Goal: Task Accomplishment & Management: Use online tool/utility

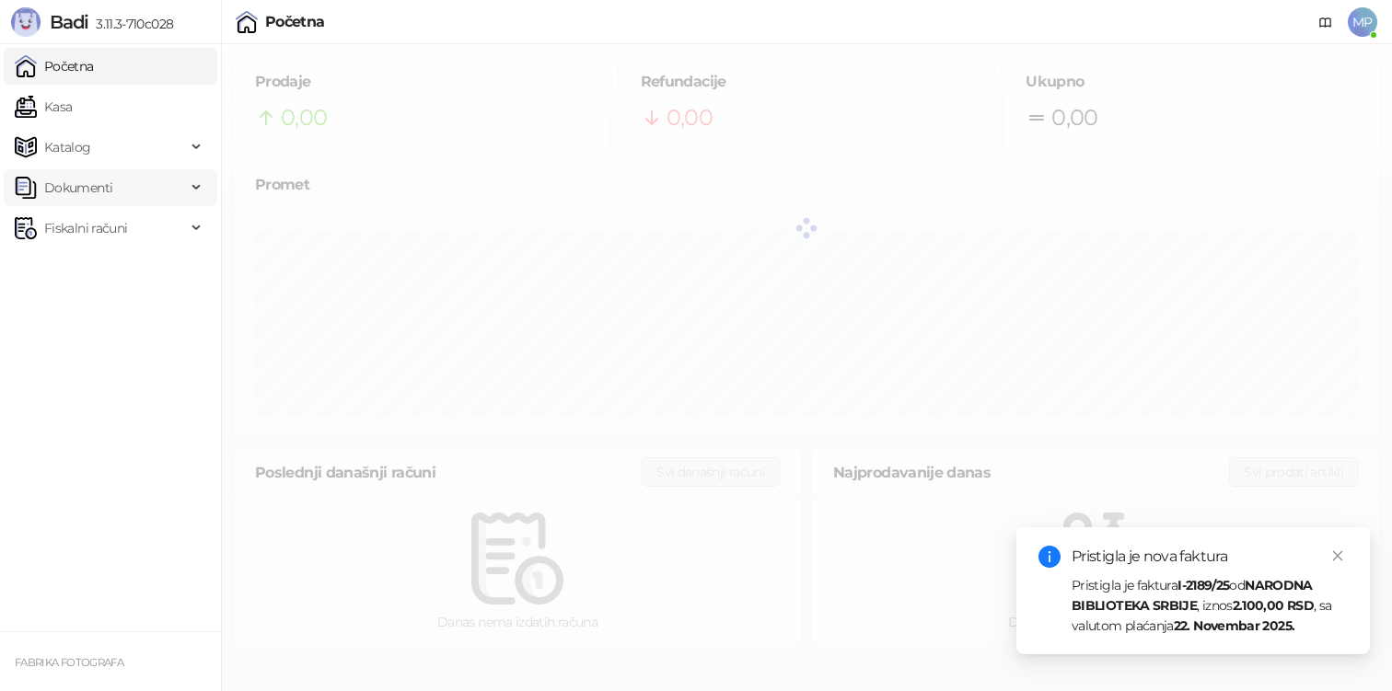
click at [99, 190] on span "Dokumenti" at bounding box center [78, 187] width 68 height 37
click at [99, 232] on link "Ulazni dokumenti" at bounding box center [89, 228] width 134 height 37
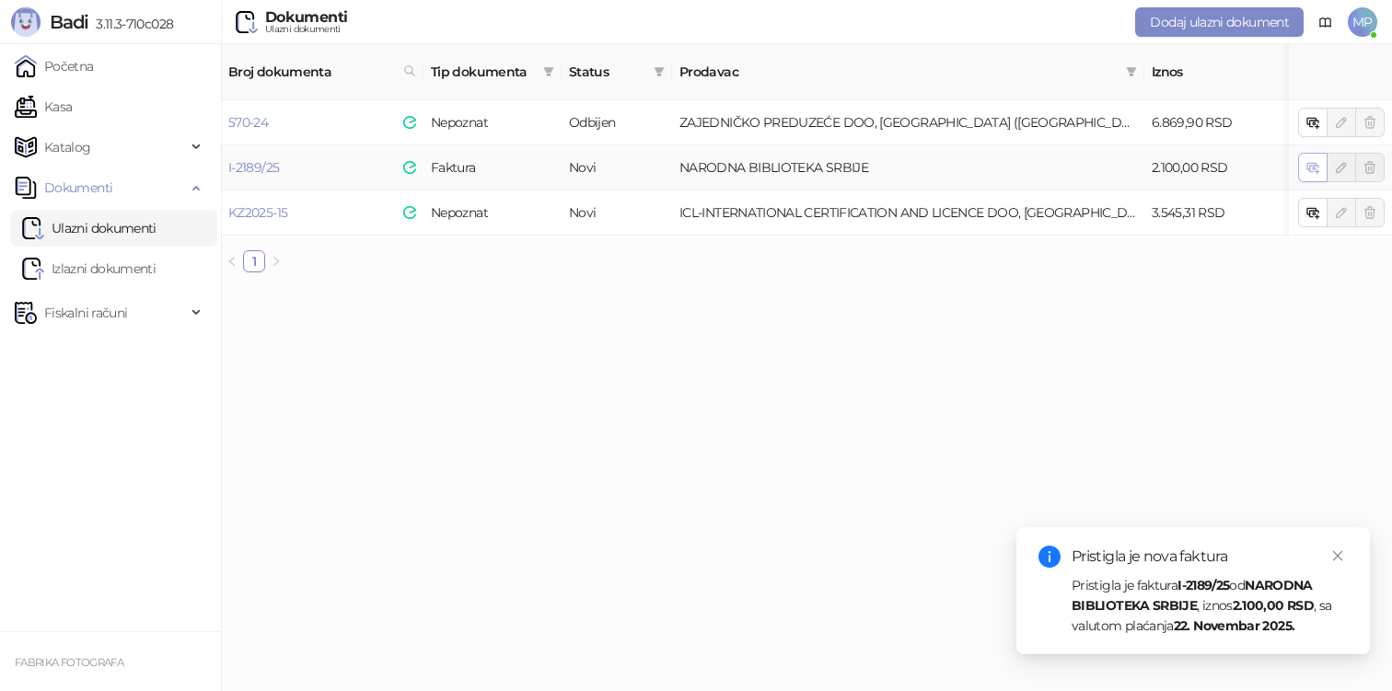
click at [1317, 158] on span "button" at bounding box center [1313, 166] width 15 height 17
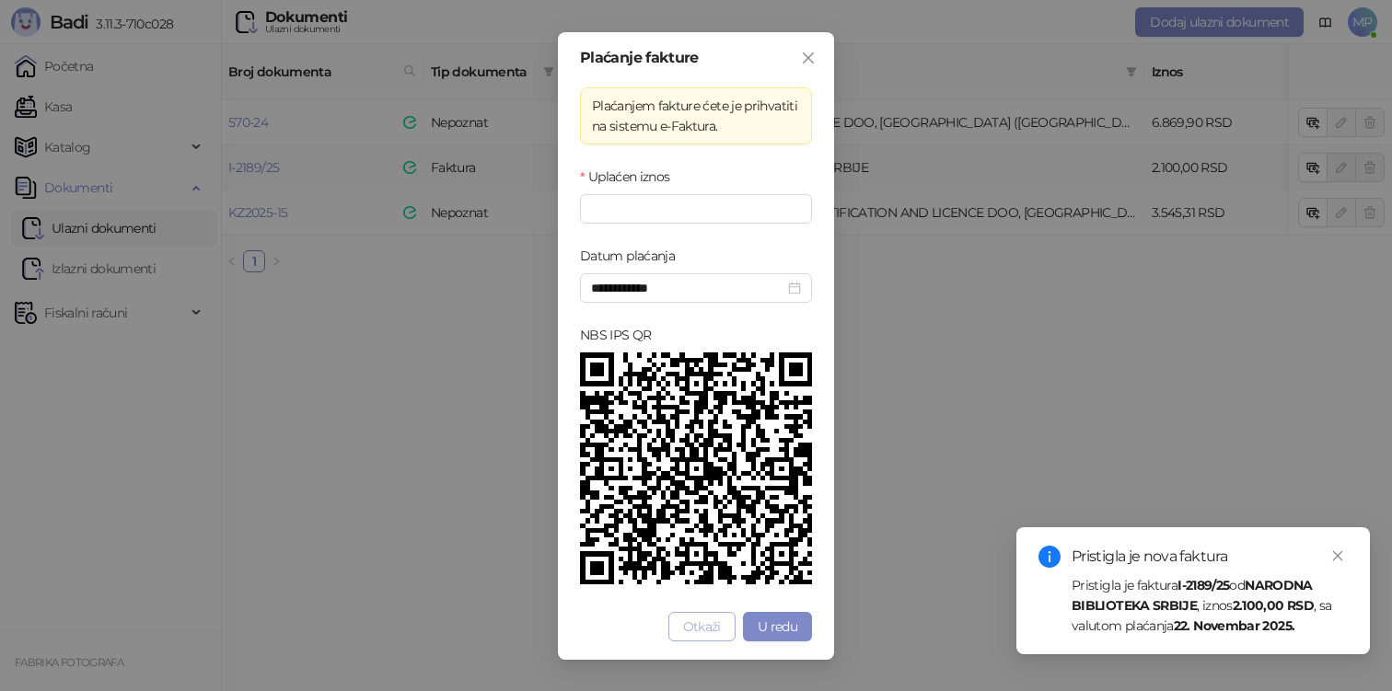
click at [714, 621] on span "Otkaži" at bounding box center [702, 627] width 38 height 17
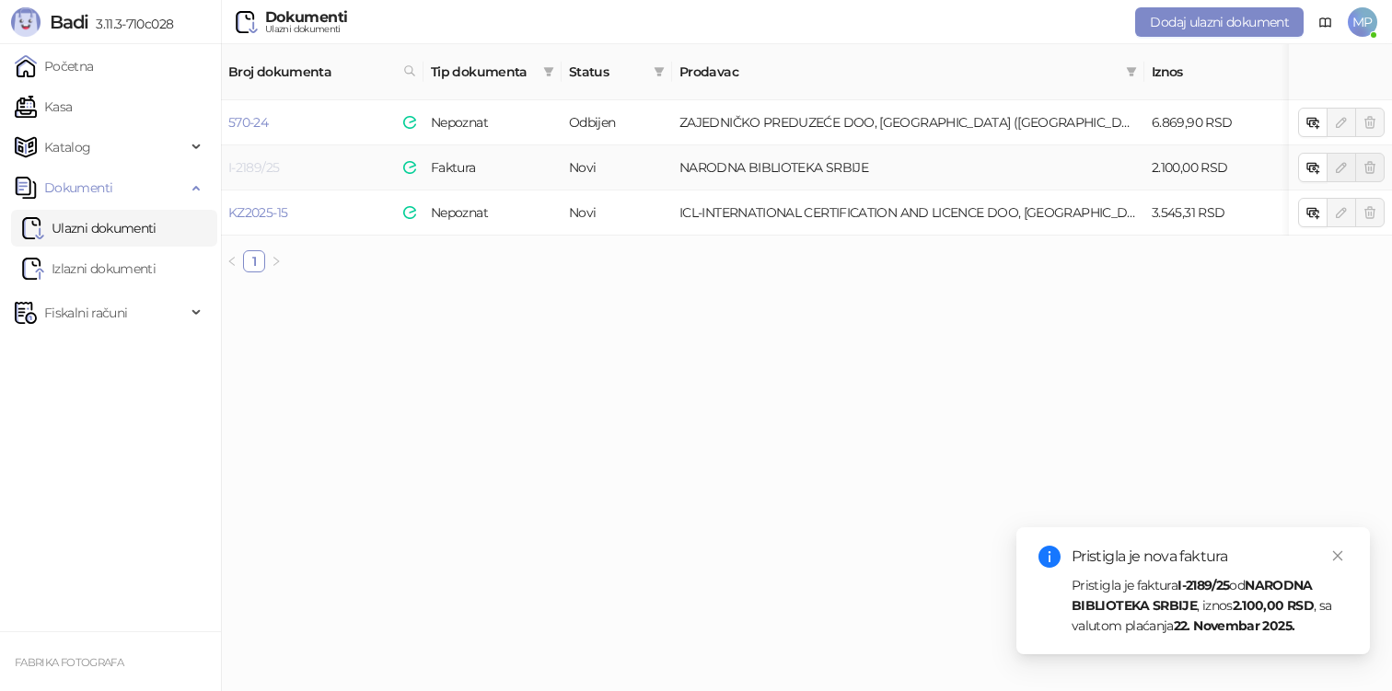
click at [262, 159] on link "I-2189/25" at bounding box center [253, 167] width 51 height 17
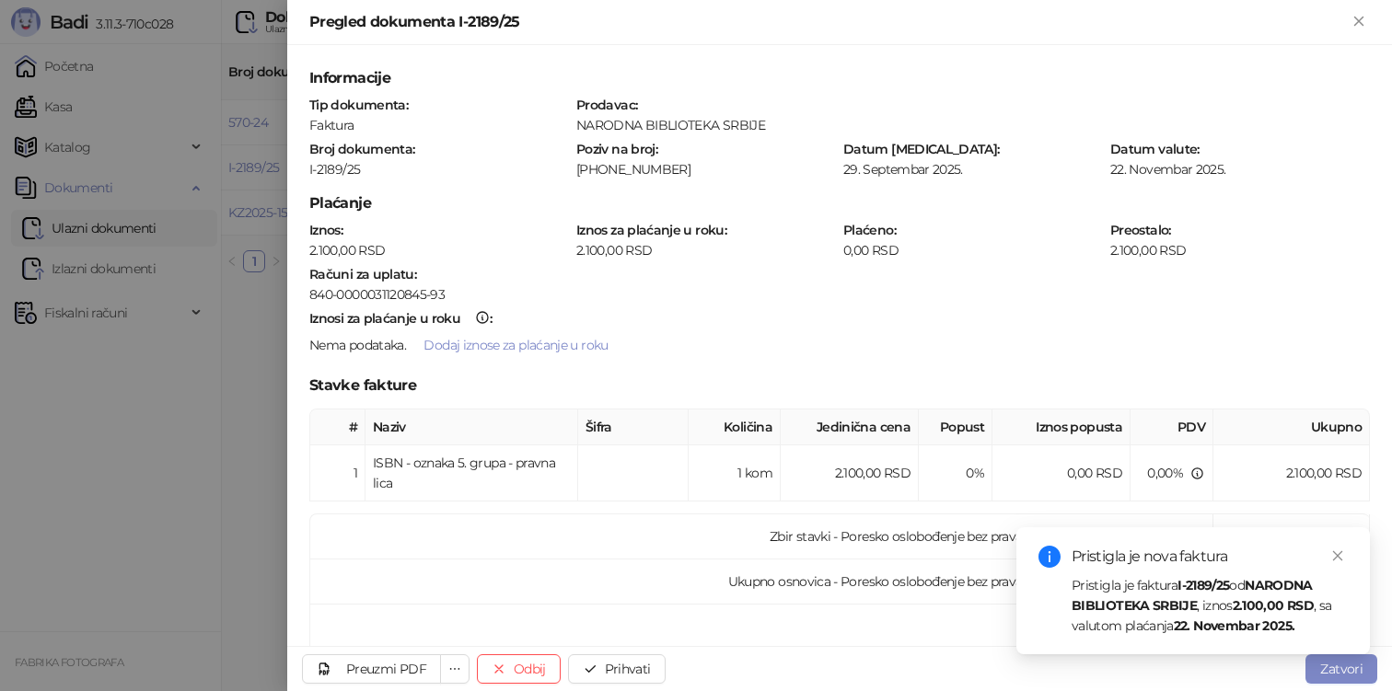
click at [683, 118] on div "NARODNA BIBLIOTEKA SRBIJE" at bounding box center [972, 125] width 794 height 17
copy div "NARODNA BIBLIOTEKA SRBIJE"
click at [691, 167] on div "[PHONE_NUMBER]" at bounding box center [705, 169] width 260 height 17
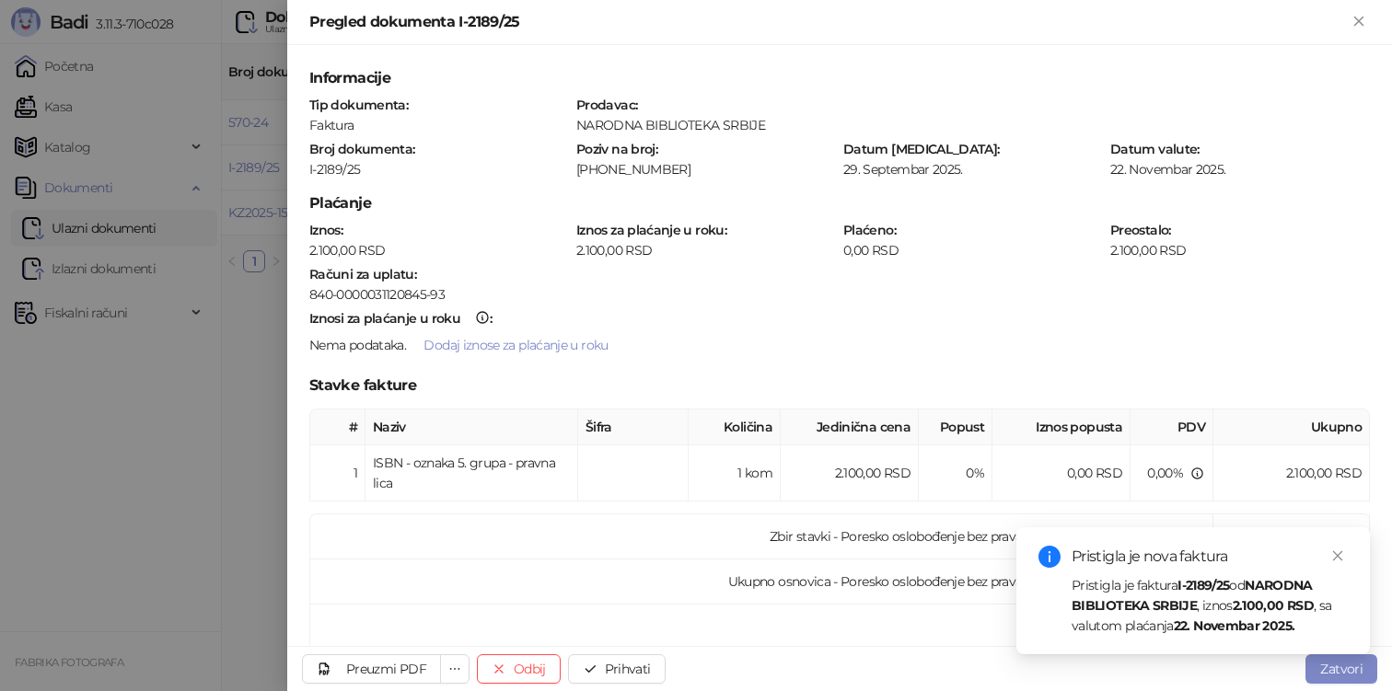
click at [691, 167] on div "[PHONE_NUMBER]" at bounding box center [705, 169] width 260 height 17
copy div "4902347040174231402"
drag, startPoint x: 372, startPoint y: 456, endPoint x: 406, endPoint y: 470, distance: 37.1
click at [406, 470] on div "ISBN - oznaka 5. grupa - pravna lica" at bounding box center [471, 473] width 197 height 41
copy div "ISBN - oznaka 5. grupa - pravna lica"
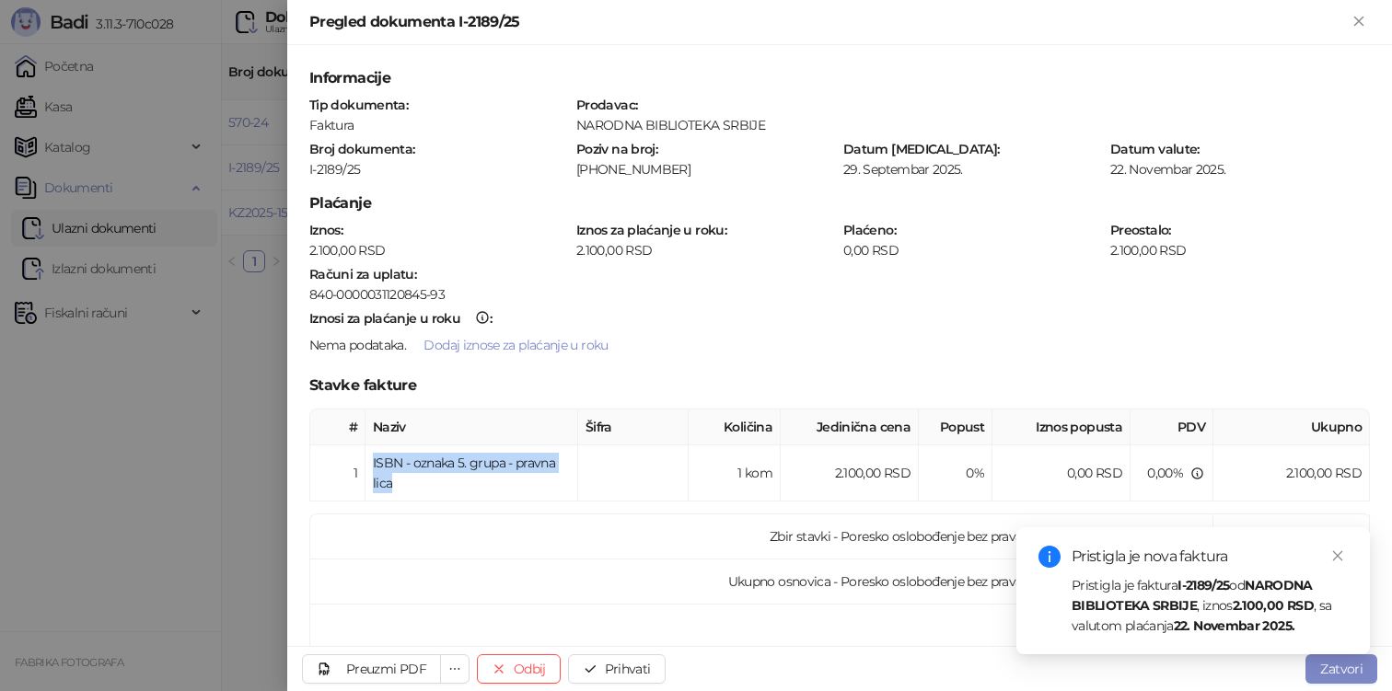
copy div "ISBN - oznaka 5. grupa - pravna lica"
click at [378, 291] on div "840-0000031120845-93" at bounding box center [839, 294] width 1061 height 17
copy div "0000031120845"
click at [444, 288] on div "840-0000031120845-93" at bounding box center [839, 294] width 1061 height 17
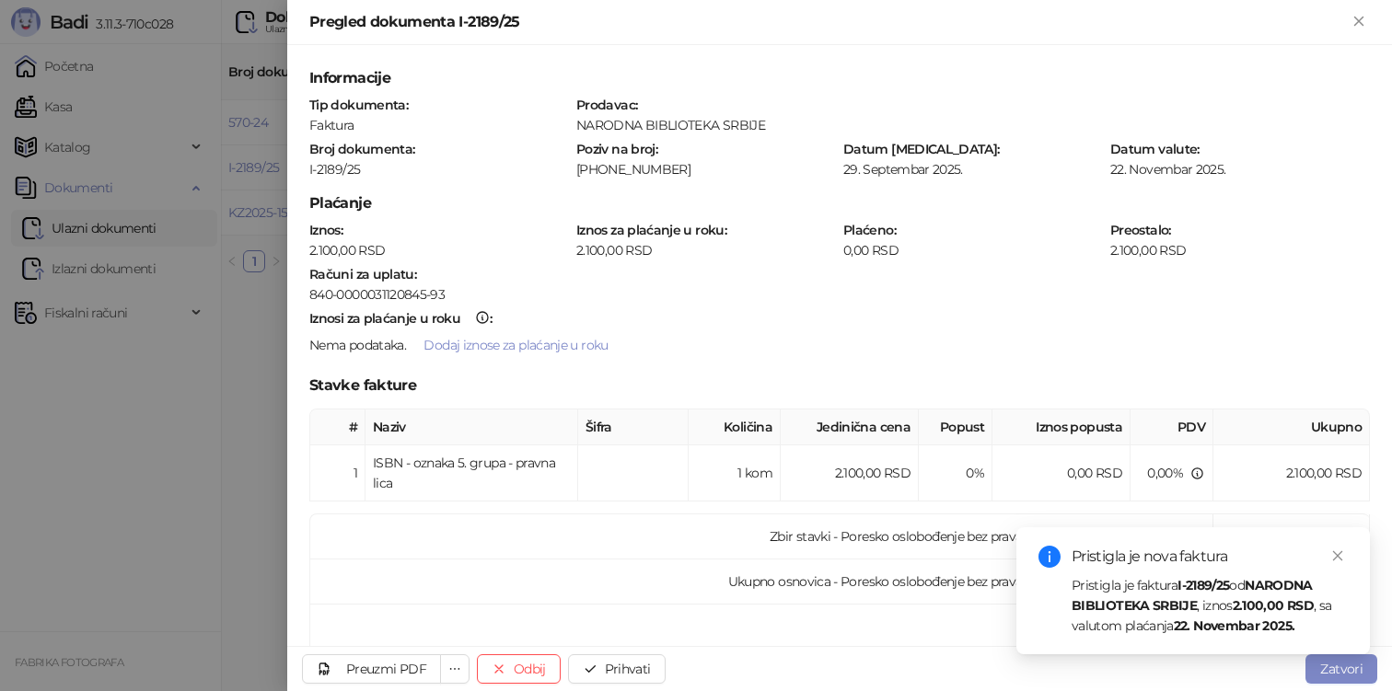
click at [444, 288] on div "840-0000031120845-93" at bounding box center [839, 294] width 1061 height 17
click at [443, 287] on div "840-0000031120845-93" at bounding box center [839, 294] width 1061 height 17
copy div "93"
click at [605, 667] on button "Prihvati" at bounding box center [617, 669] width 98 height 29
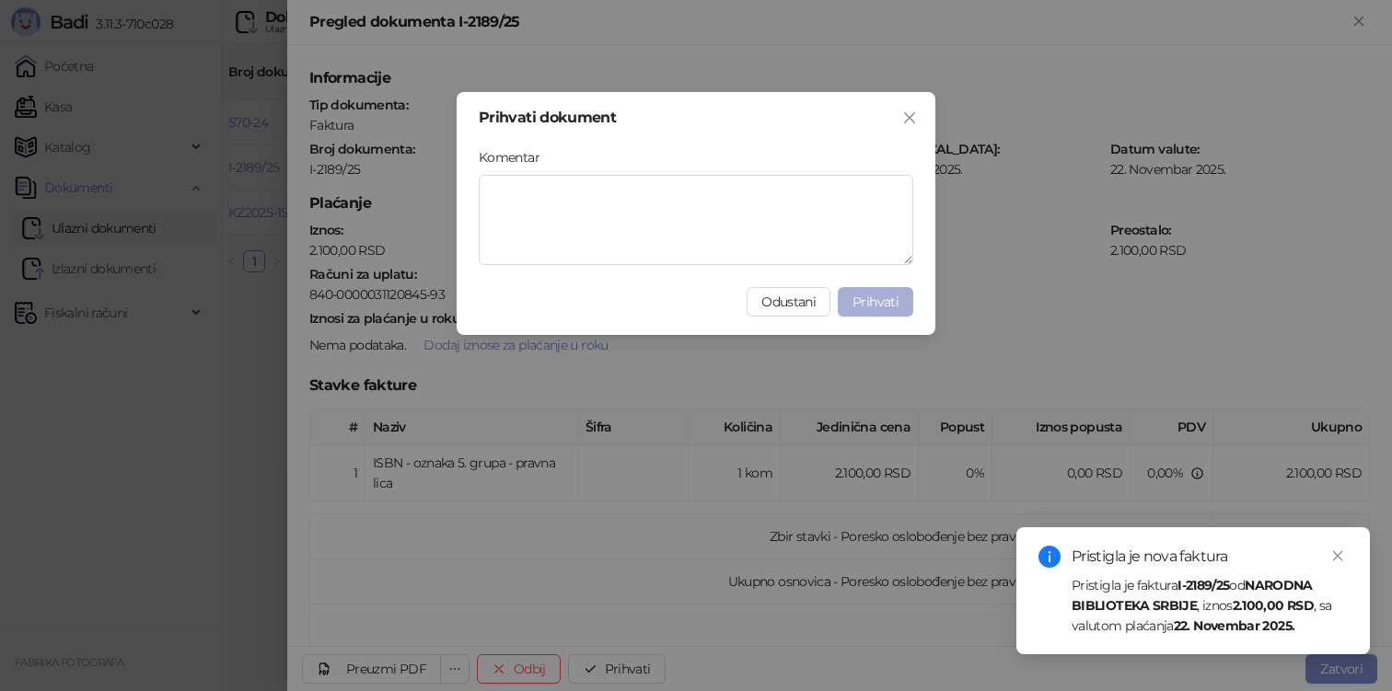
click at [882, 311] on button "Prihvati" at bounding box center [875, 301] width 75 height 29
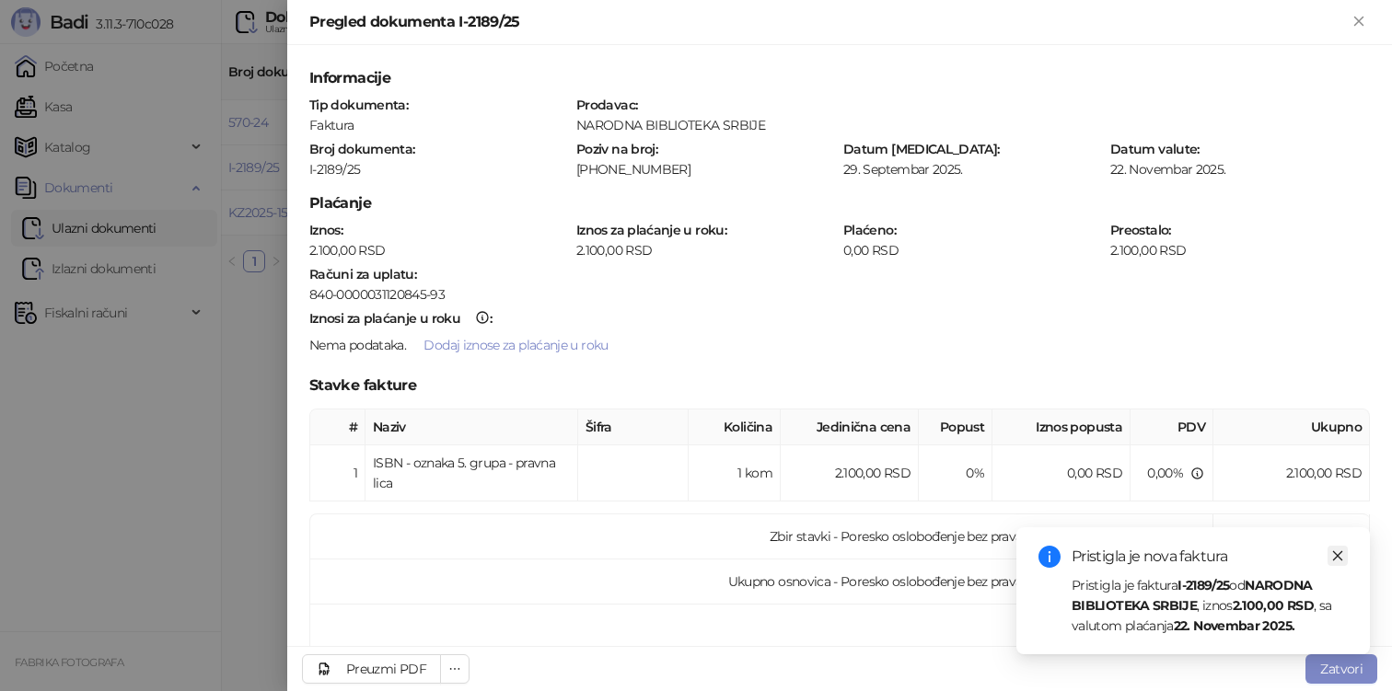
click at [1338, 558] on icon "close" at bounding box center [1337, 556] width 13 height 13
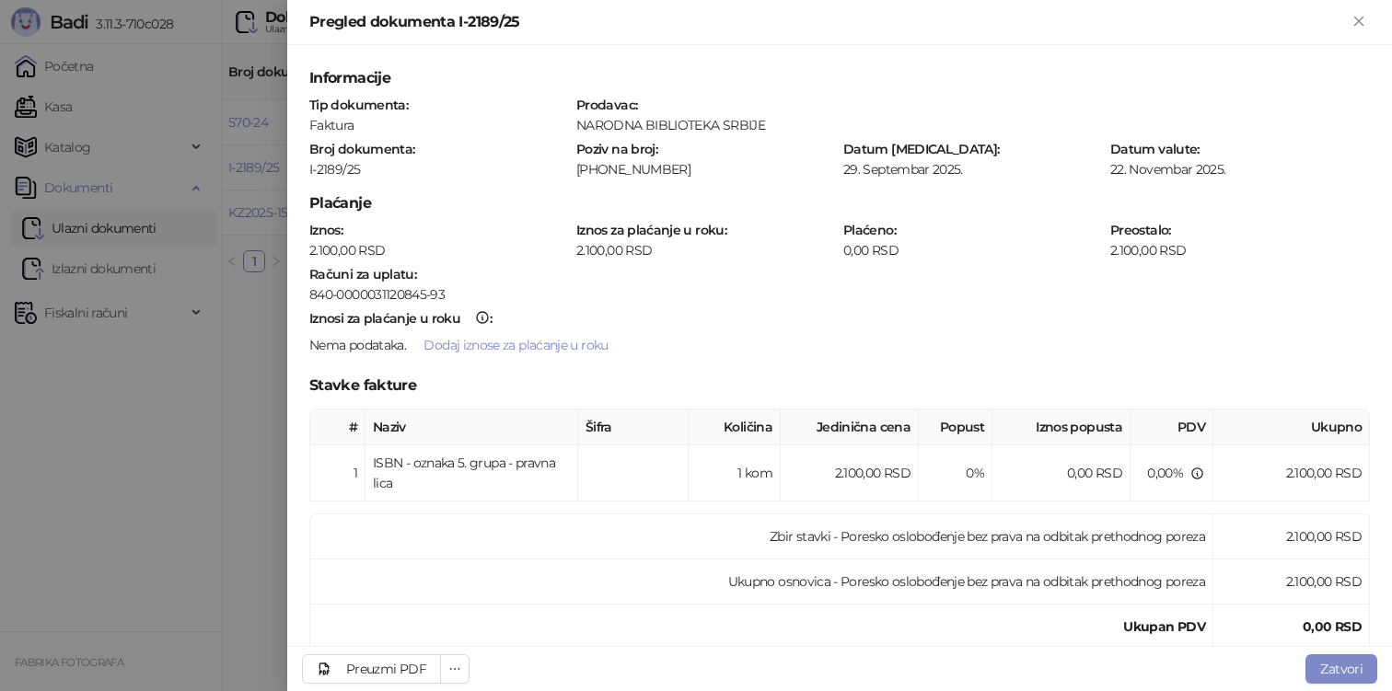
click at [255, 121] on div at bounding box center [696, 345] width 1392 height 691
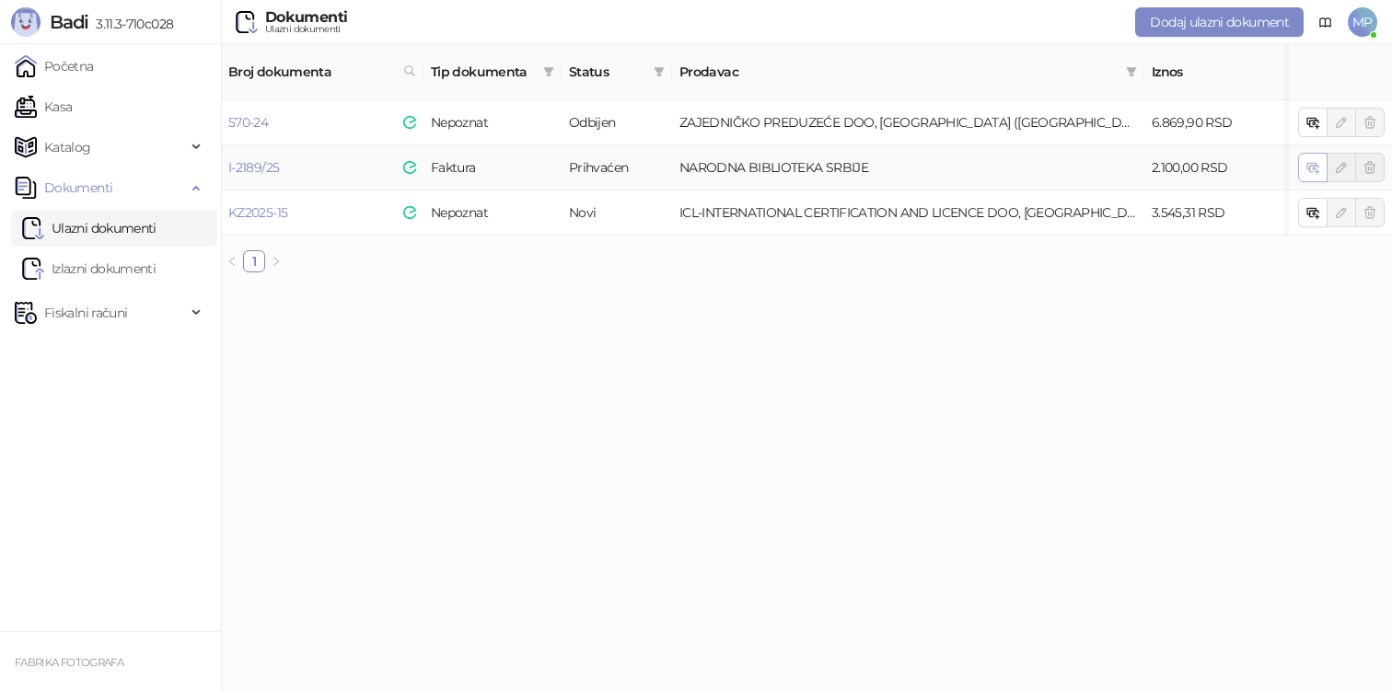
click at [1299, 153] on button "button" at bounding box center [1312, 167] width 29 height 29
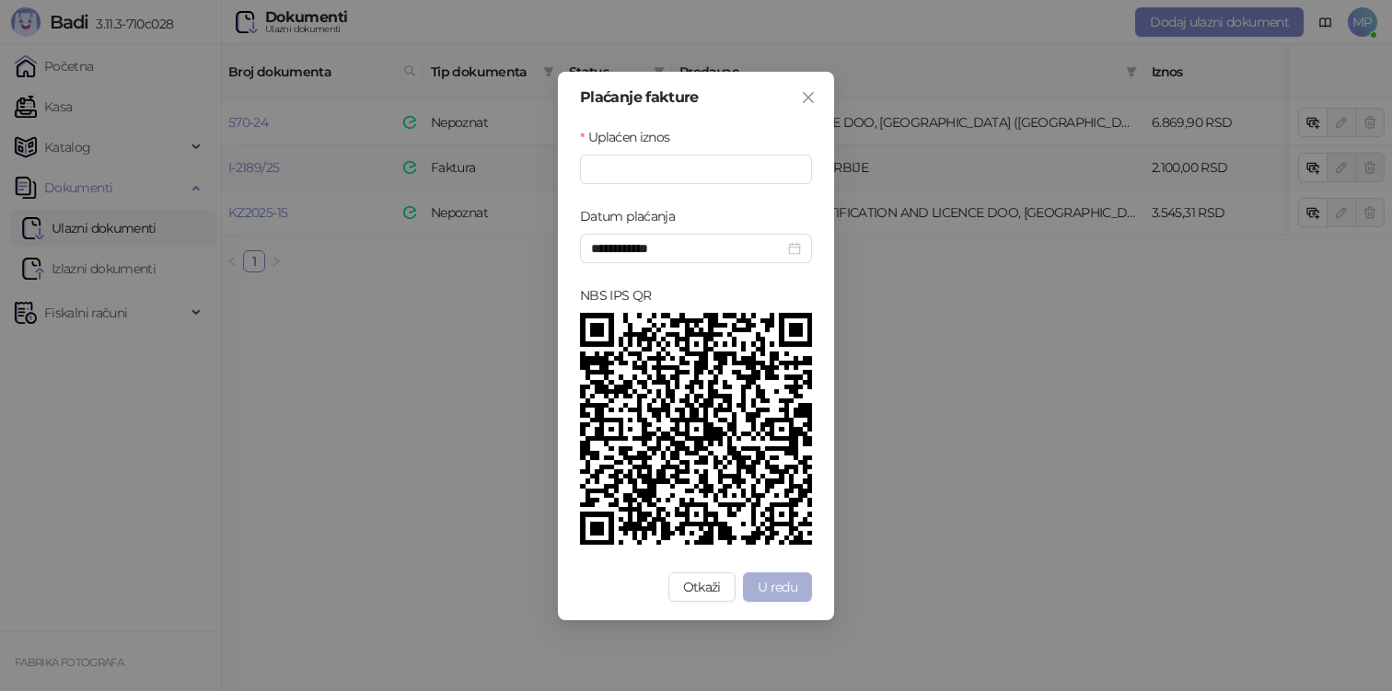
click at [770, 594] on span "U redu" at bounding box center [778, 587] width 40 height 17
